Goal: Find specific page/section: Find specific page/section

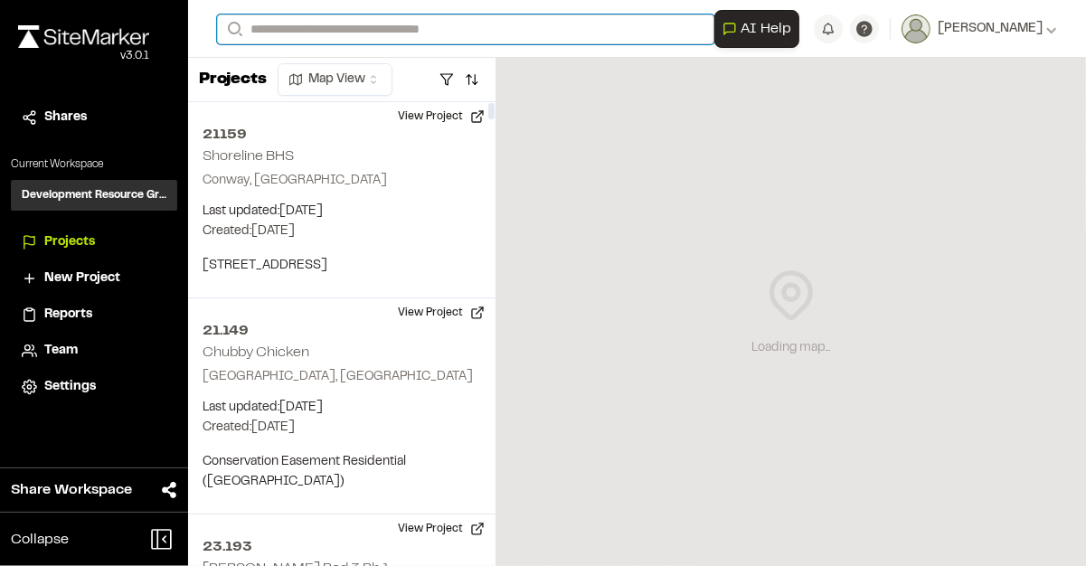
click at [339, 25] on input "Search" at bounding box center [465, 29] width 497 height 30
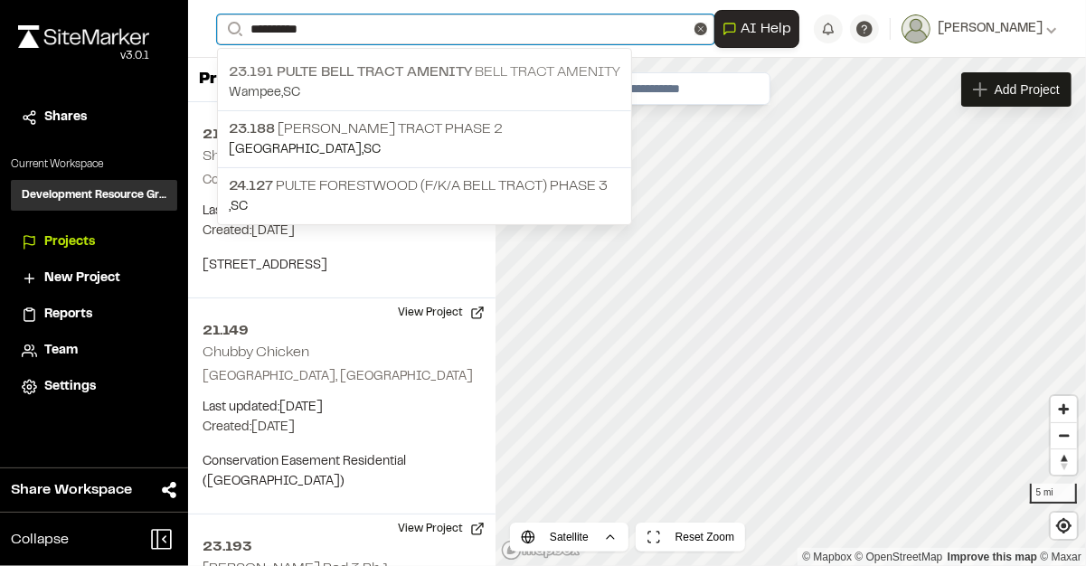
type input "**********"
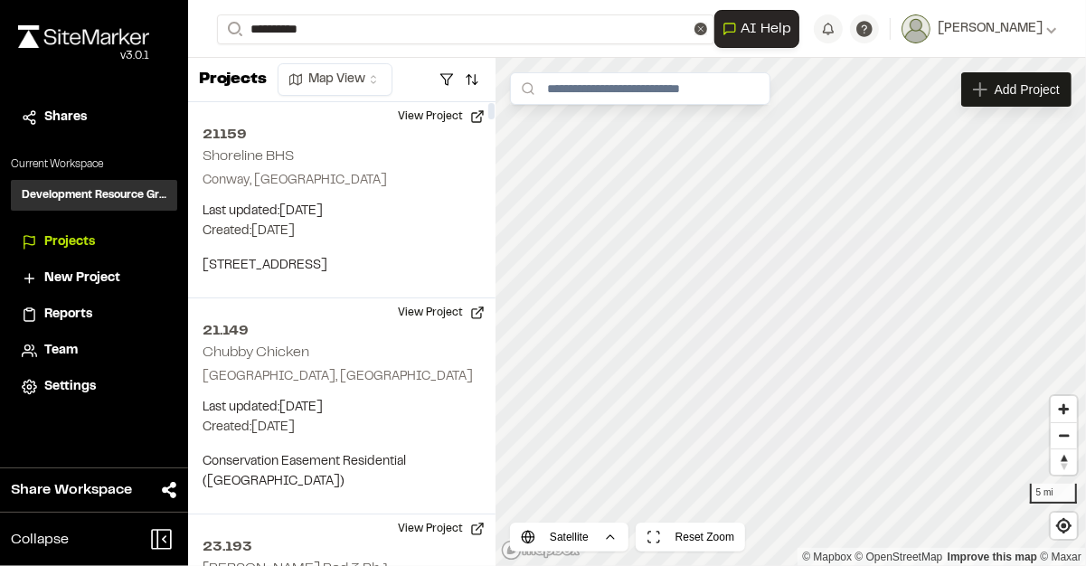
click at [346, 76] on p "23.191 Pulte Bell Tract Amenity Bell Tract Amenity" at bounding box center [424, 72] width 391 height 22
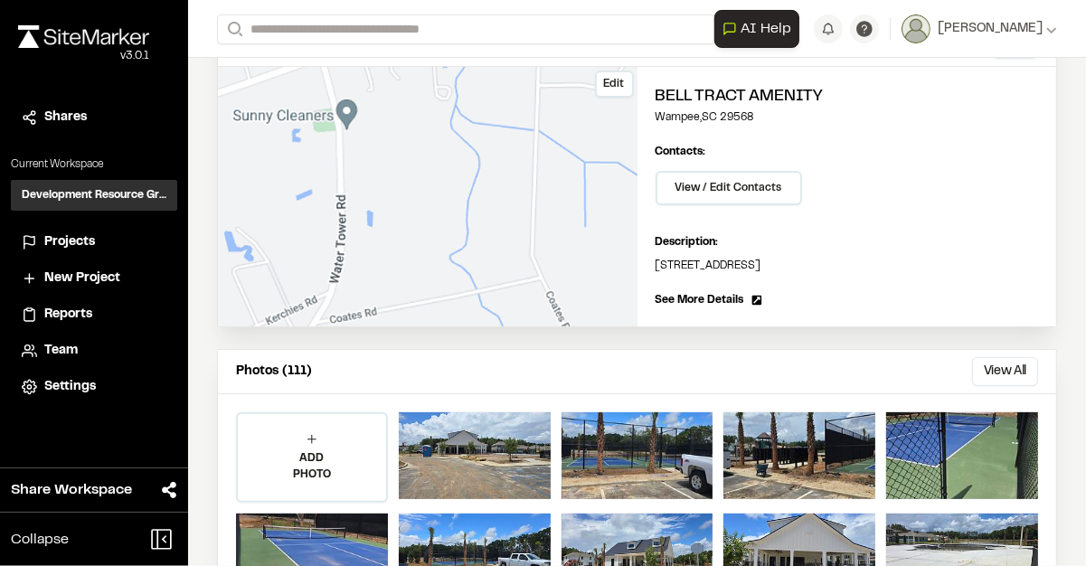
scroll to position [362, 0]
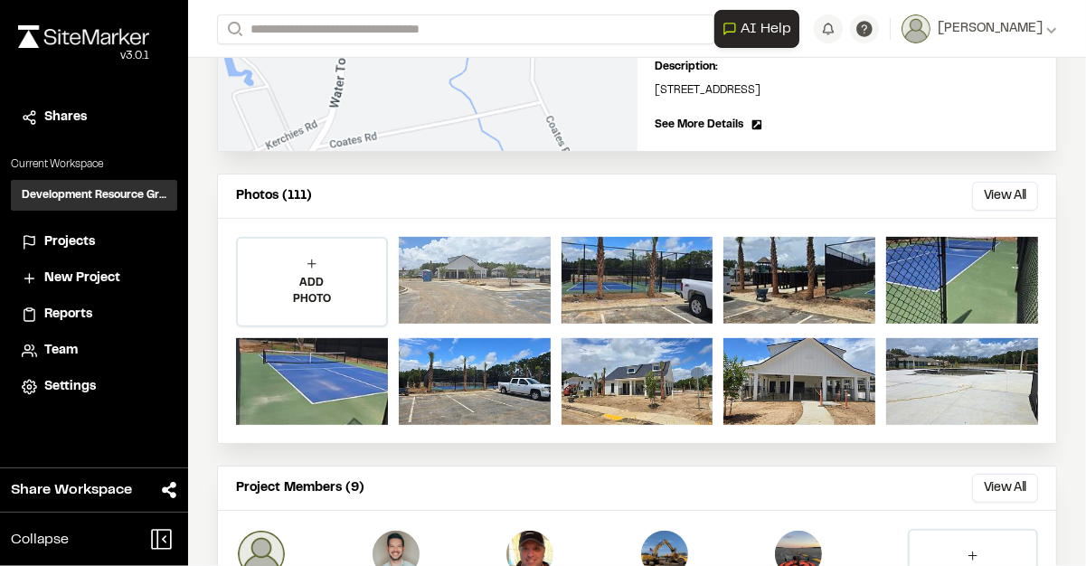
click at [468, 283] on div at bounding box center [475, 280] width 152 height 87
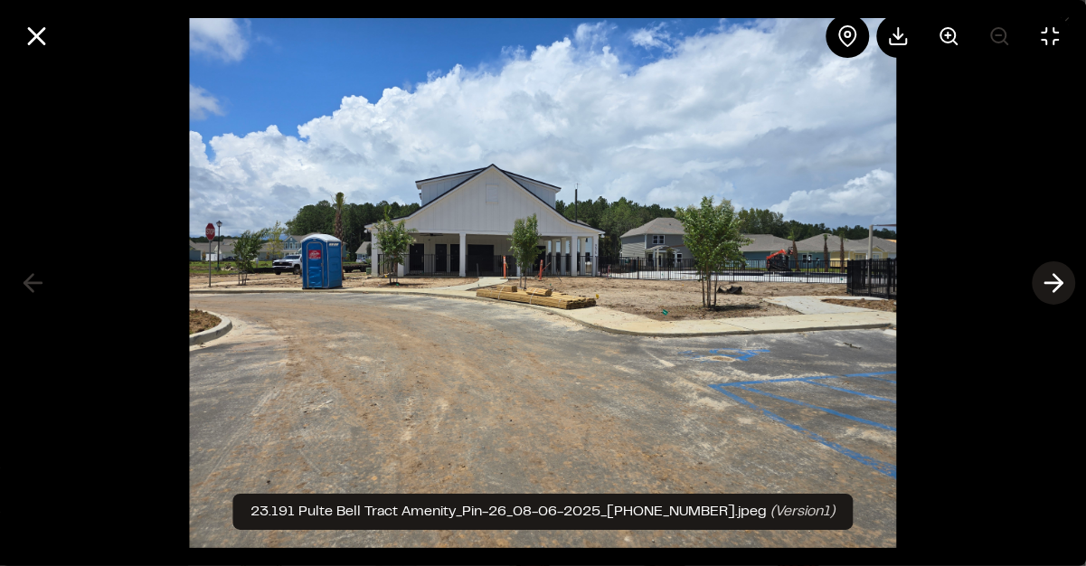
click at [1045, 281] on icon at bounding box center [1053, 283] width 29 height 31
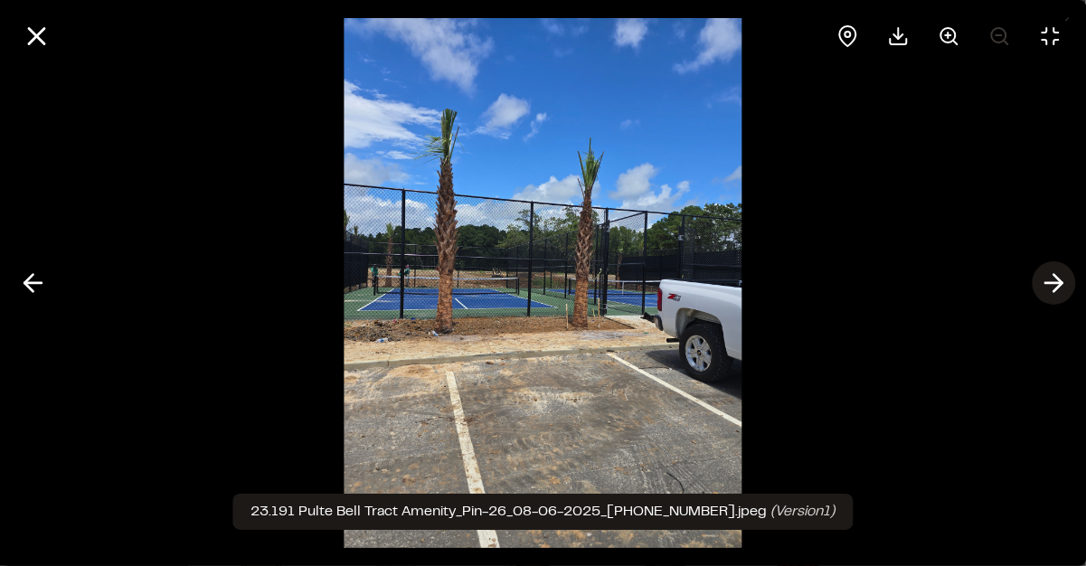
click at [1055, 286] on icon at bounding box center [1053, 283] width 29 height 31
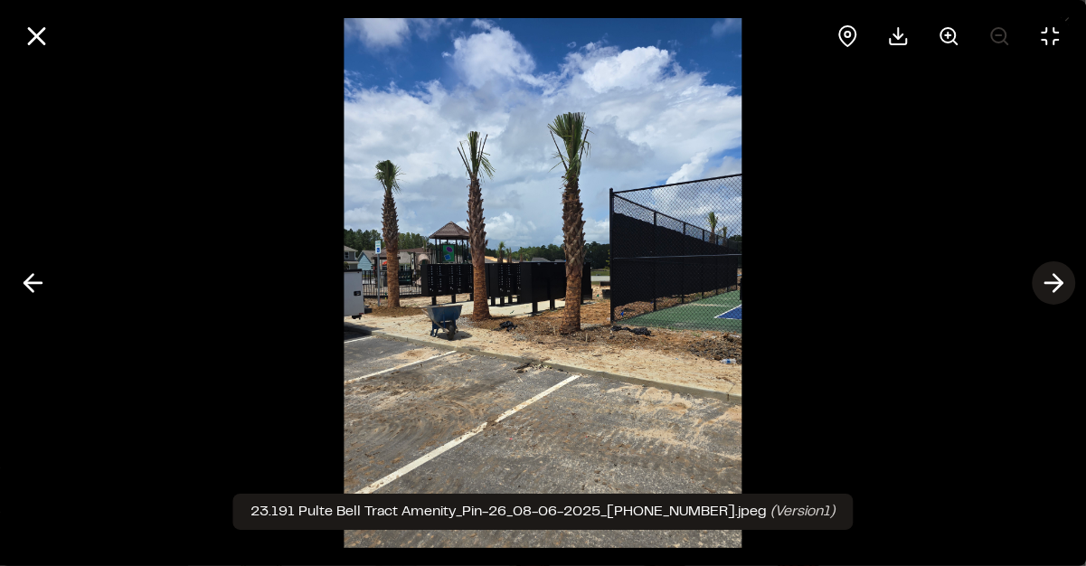
click at [1055, 286] on icon at bounding box center [1053, 283] width 29 height 31
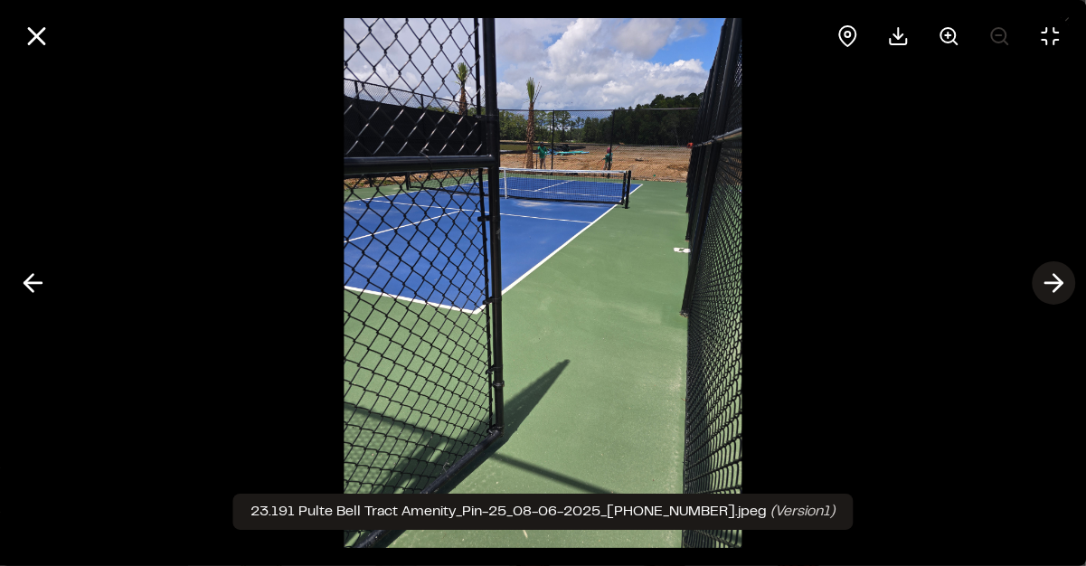
click at [1055, 286] on icon at bounding box center [1053, 283] width 29 height 31
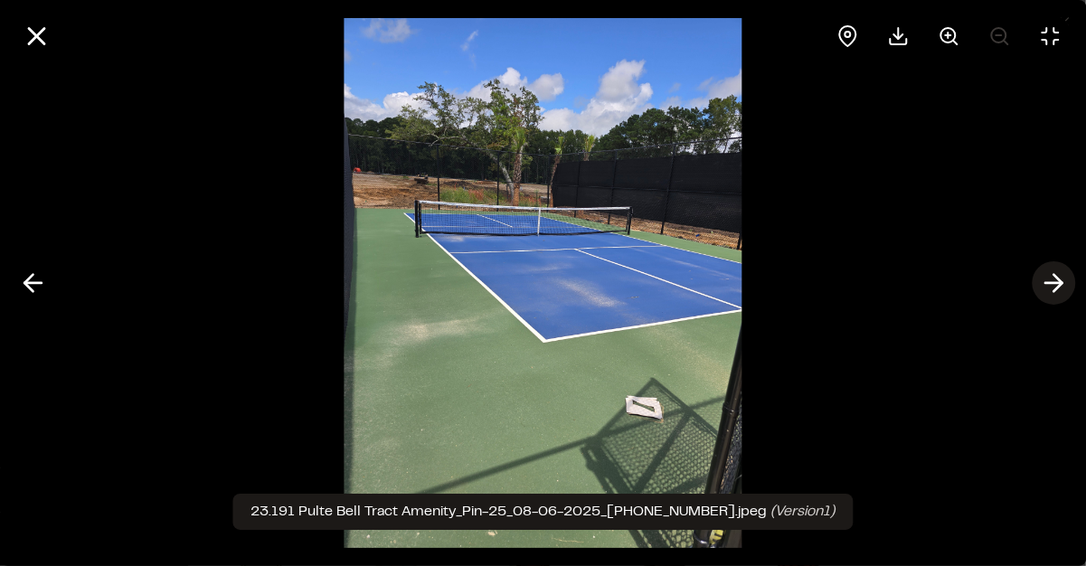
click at [1055, 286] on icon at bounding box center [1053, 283] width 29 height 31
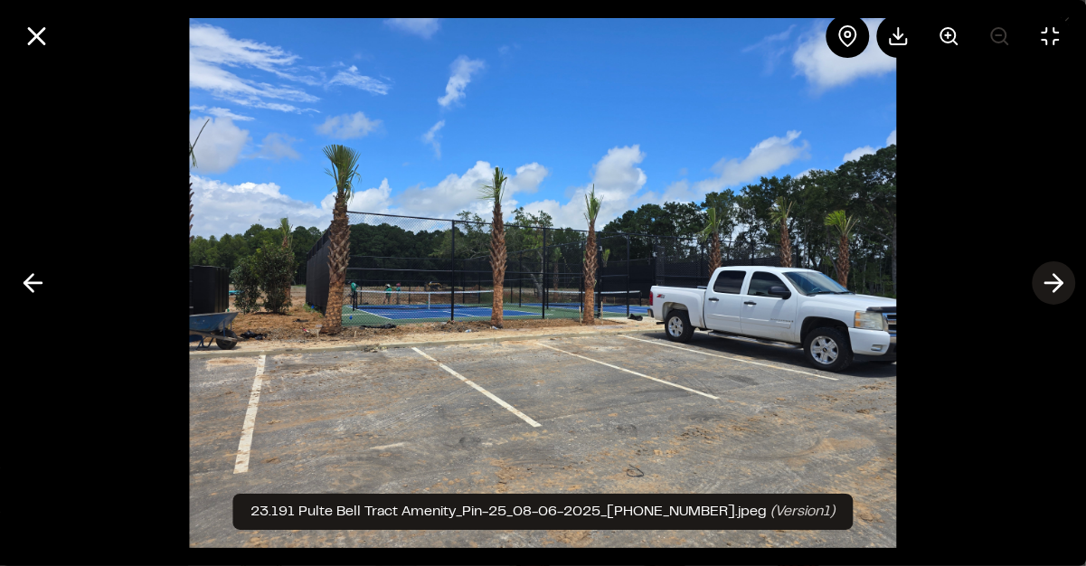
click at [1055, 286] on icon at bounding box center [1053, 283] width 29 height 31
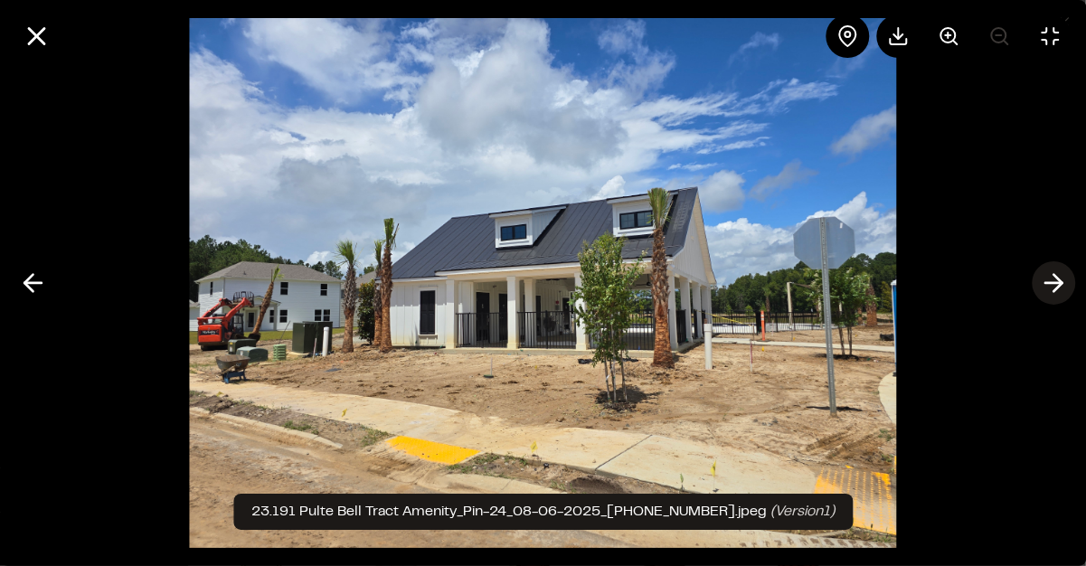
click at [1055, 286] on icon at bounding box center [1053, 283] width 29 height 31
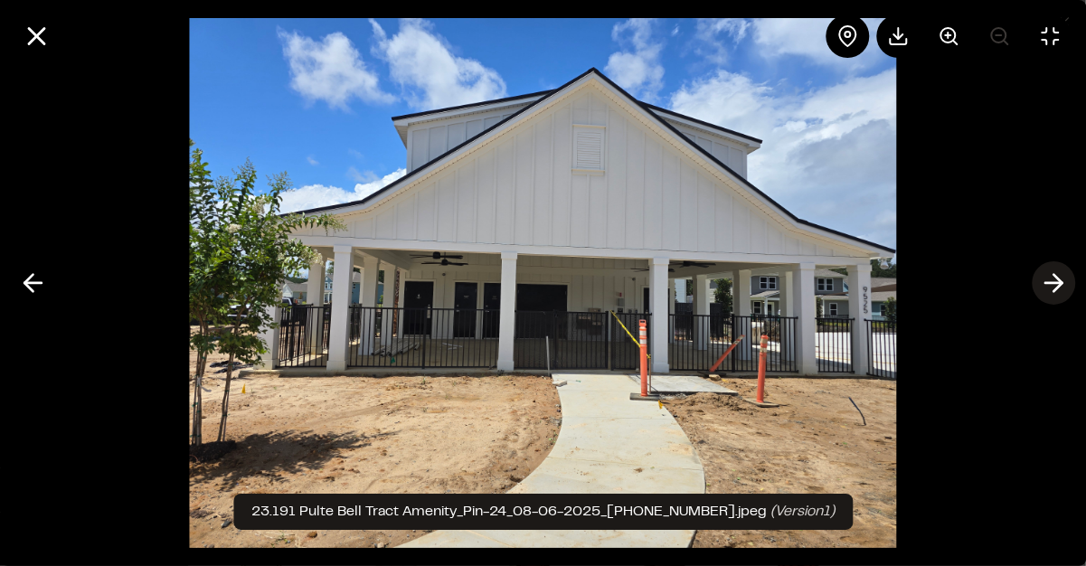
click at [1053, 279] on icon at bounding box center [1053, 283] width 29 height 31
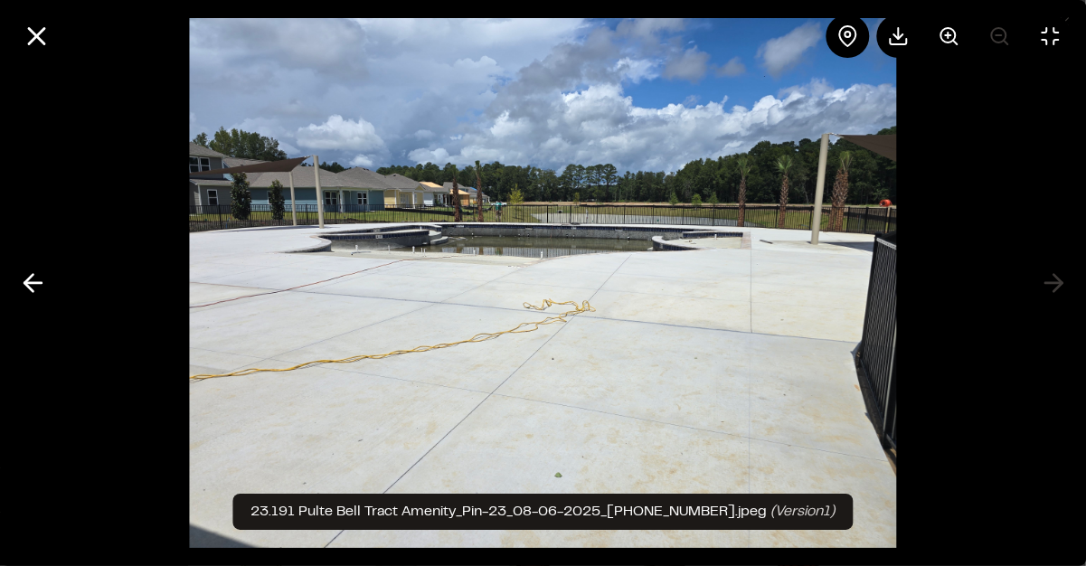
click at [1054, 281] on div at bounding box center [543, 283] width 1086 height 566
